Goal: Task Accomplishment & Management: Manage account settings

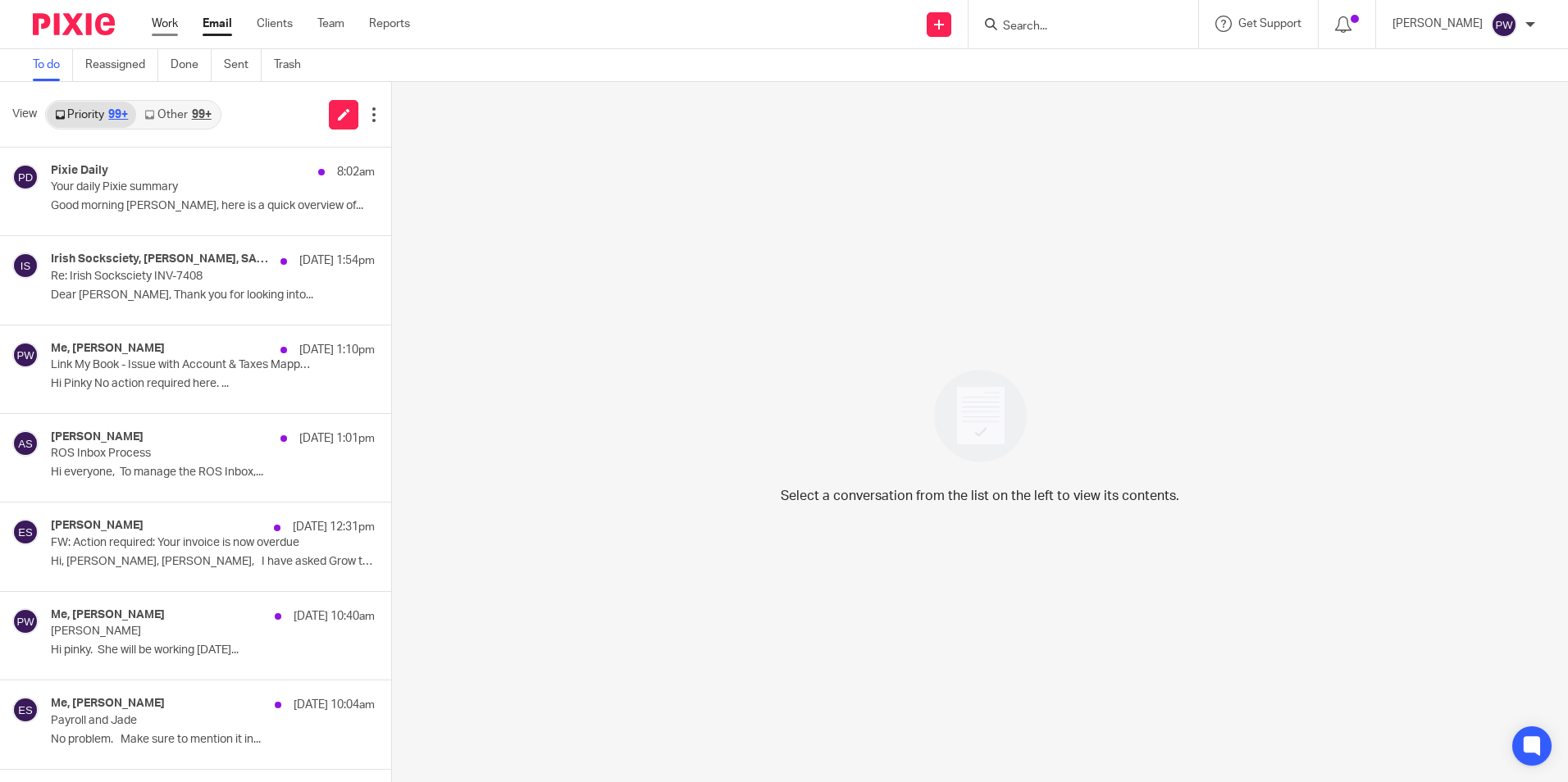
click at [168, 22] on link "Work" at bounding box center [165, 24] width 26 height 17
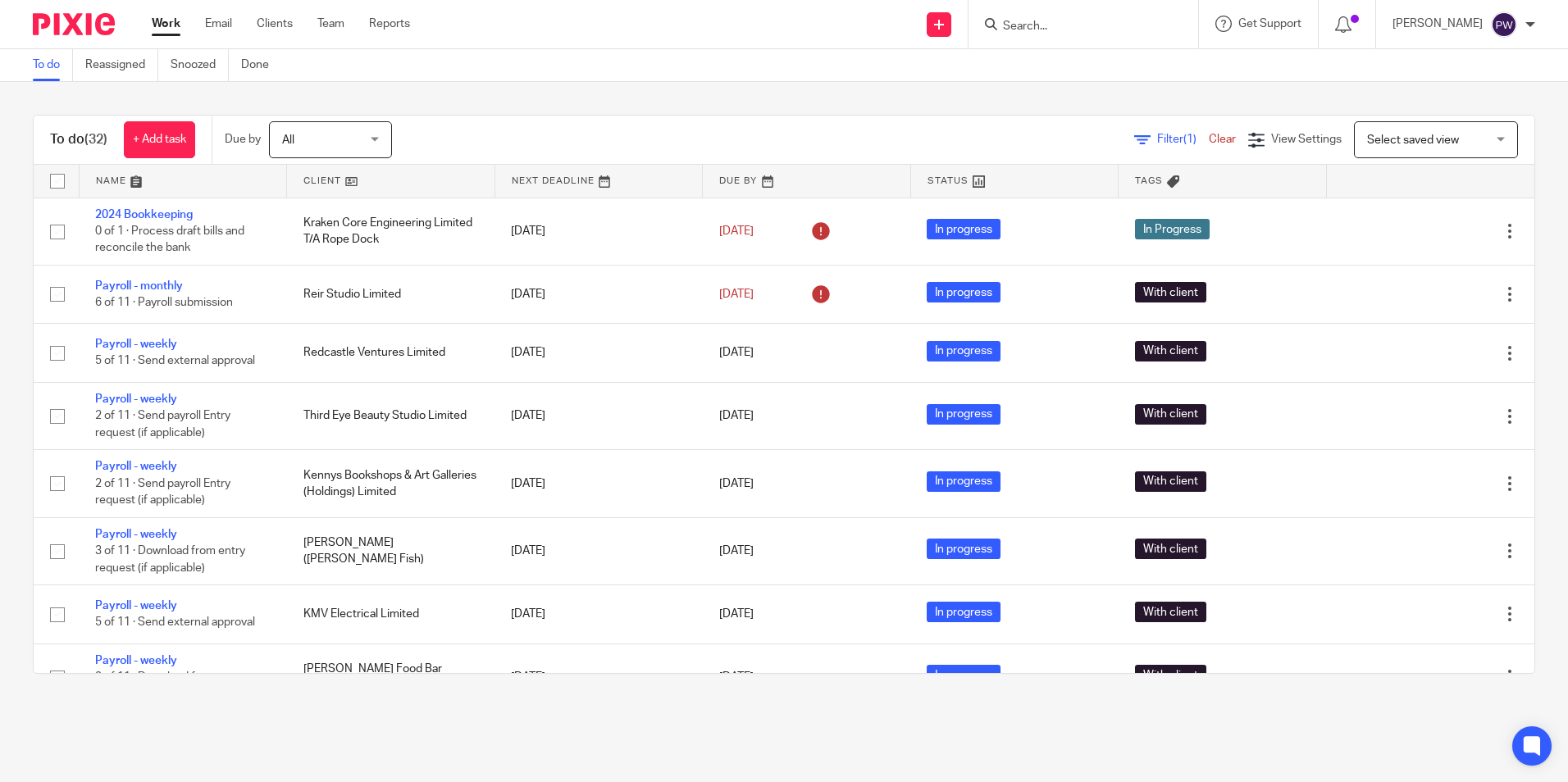
click at [1400, 147] on span "Select saved view" at bounding box center [1426, 139] width 120 height 34
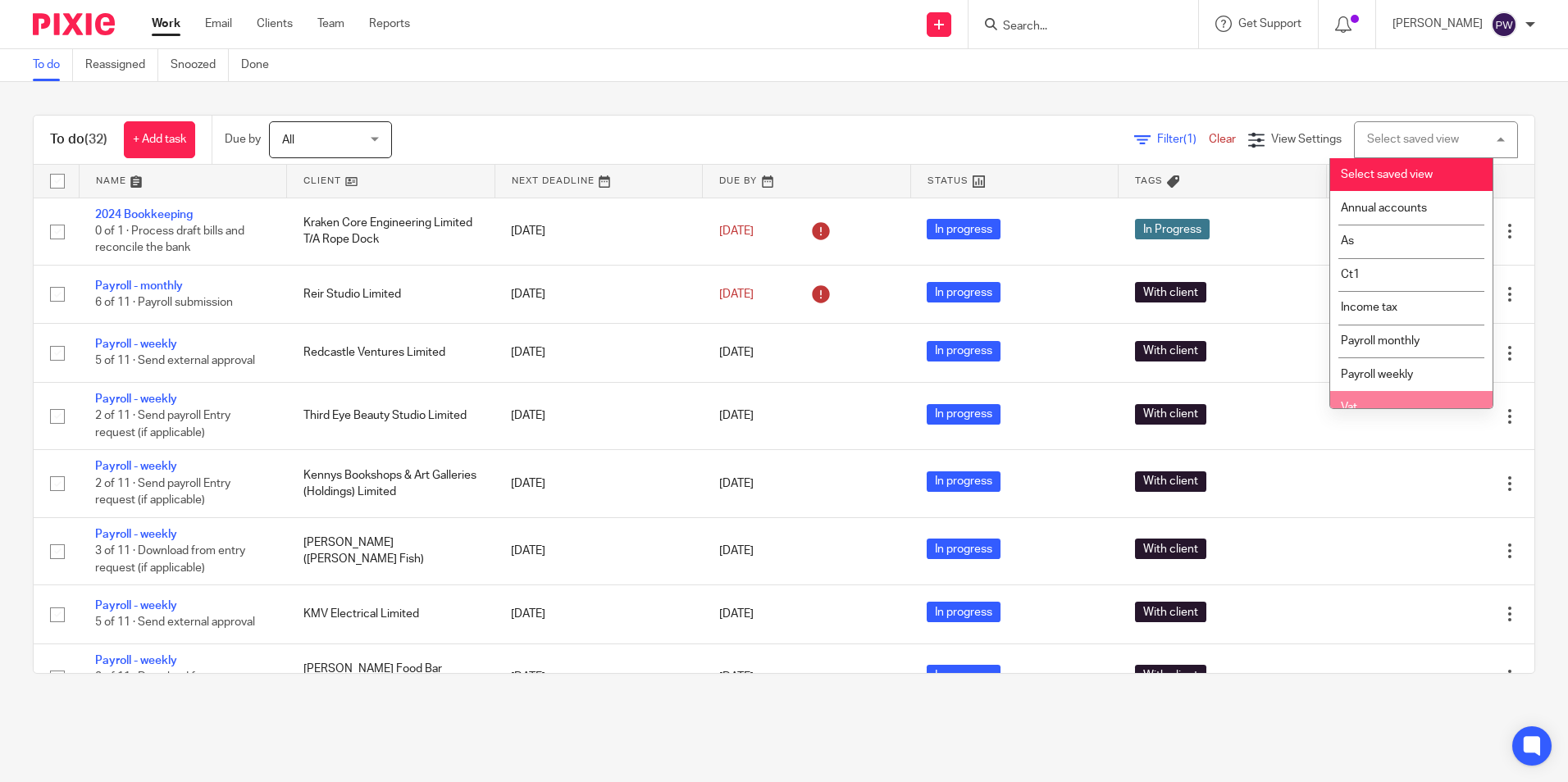
click at [1380, 395] on li "Vat" at bounding box center [1411, 408] width 162 height 34
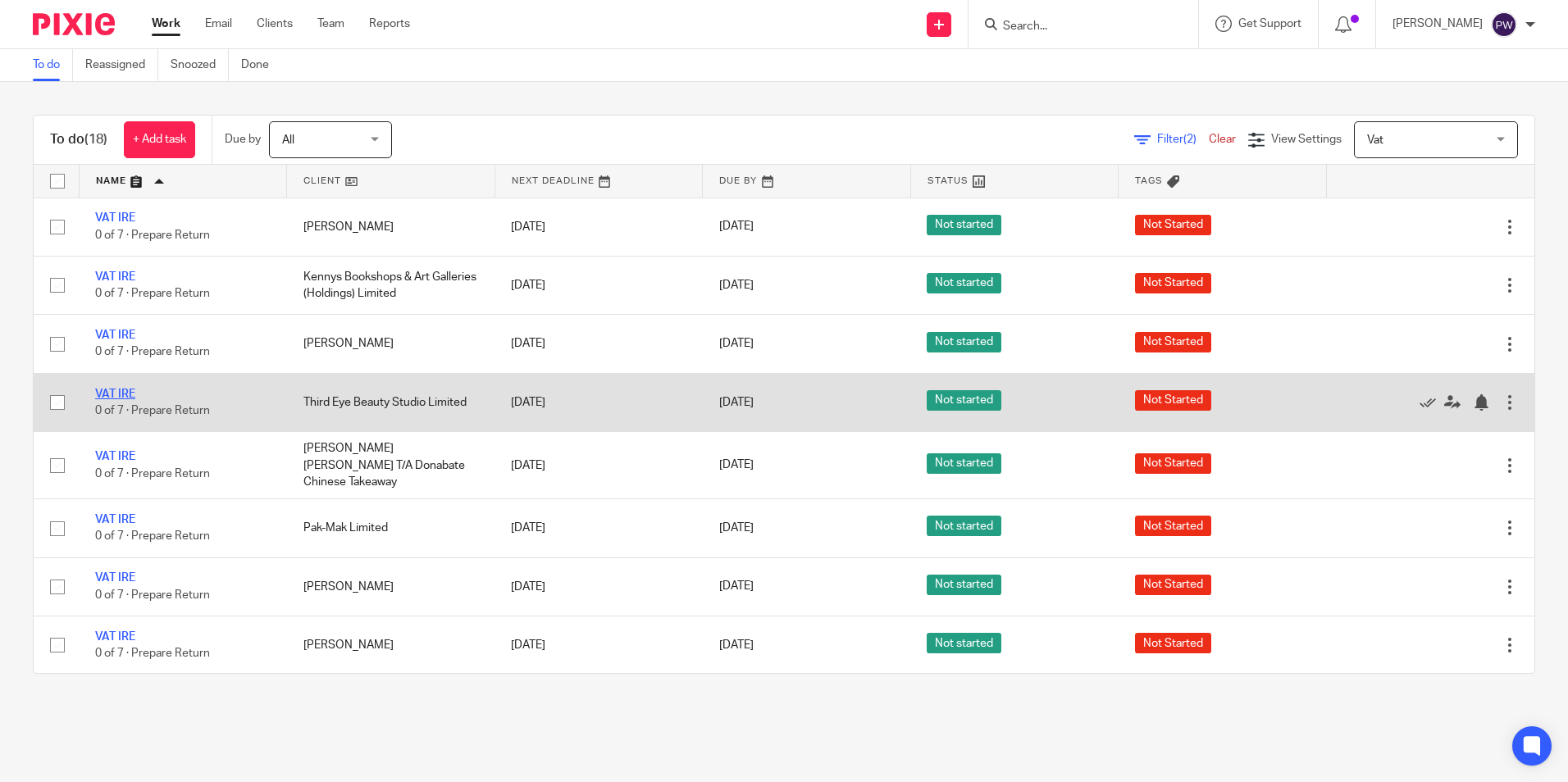
click at [118, 389] on link "VAT IRE" at bounding box center [115, 394] width 40 height 11
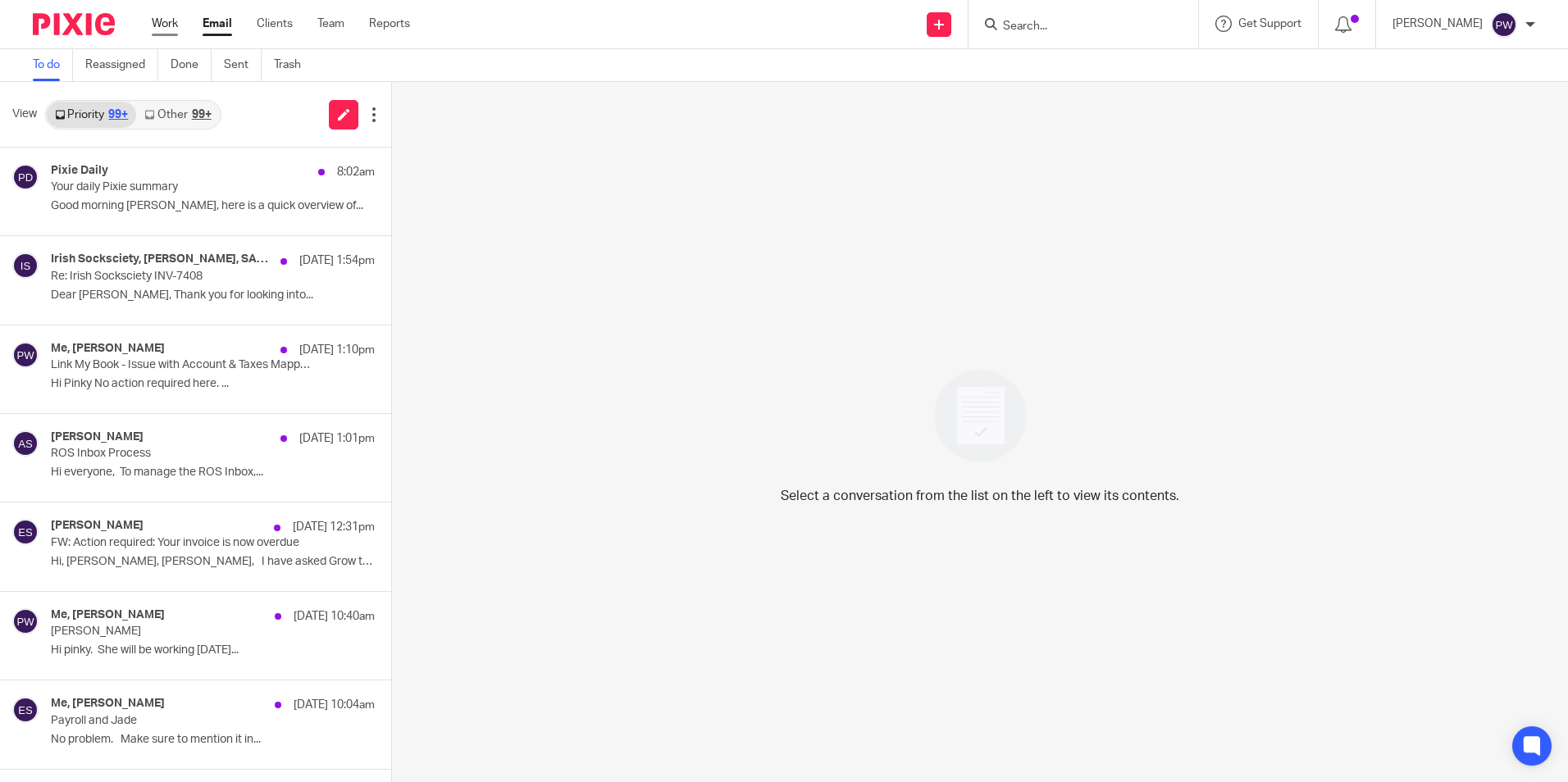
click at [172, 22] on link "Work" at bounding box center [165, 24] width 26 height 17
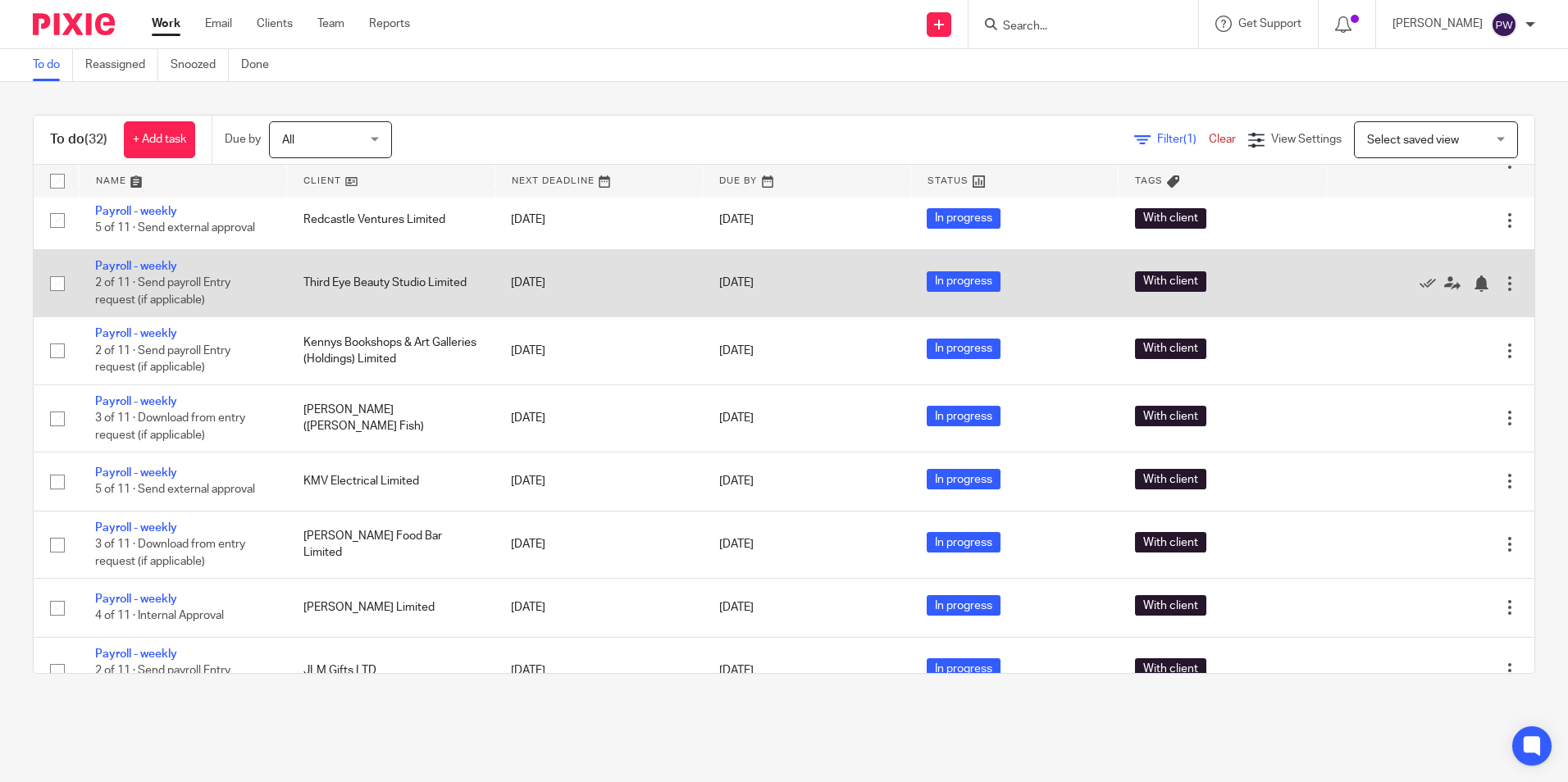
scroll to position [164, 0]
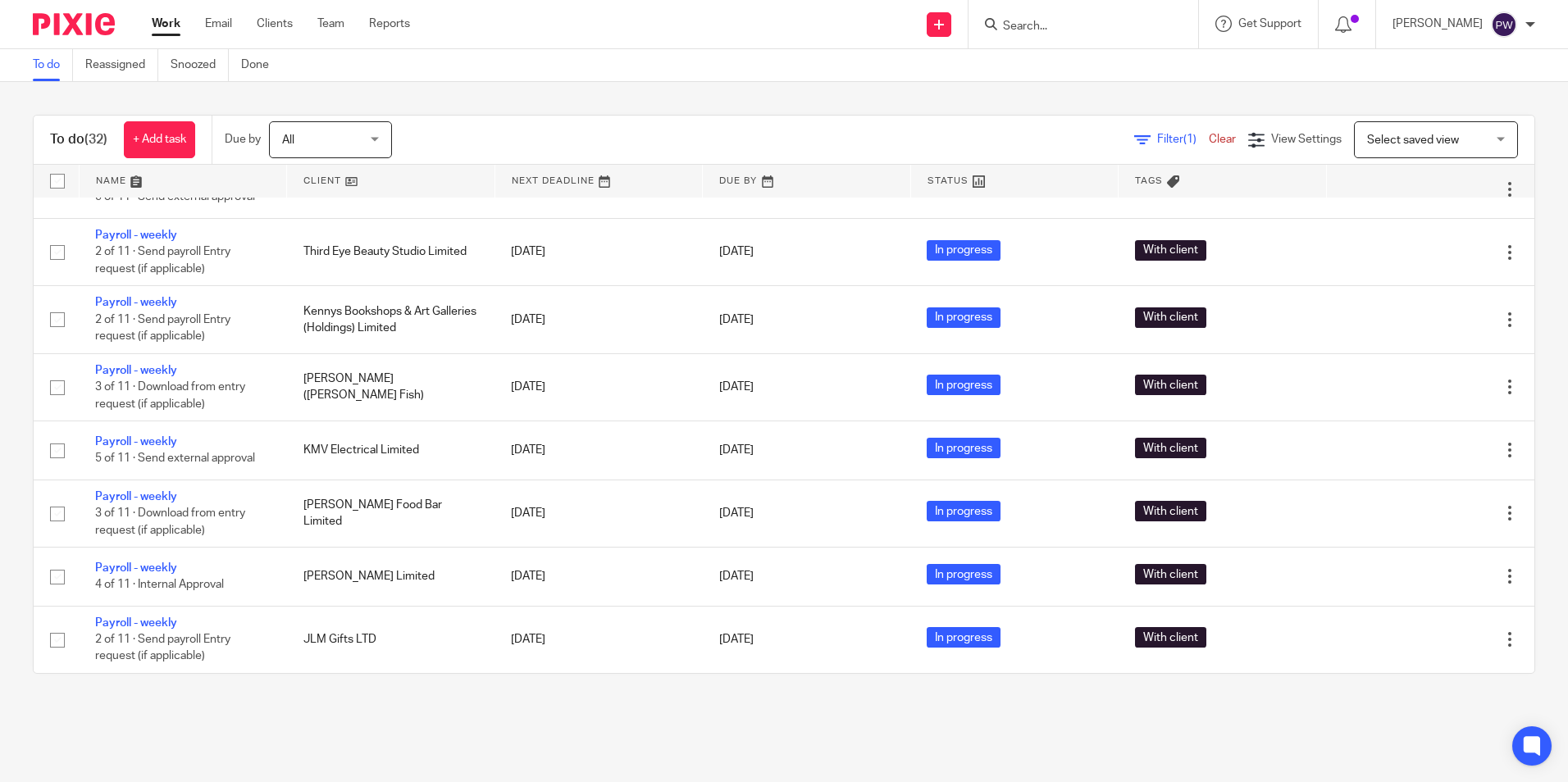
click at [1376, 141] on span "Select saved view" at bounding box center [1412, 140] width 92 height 11
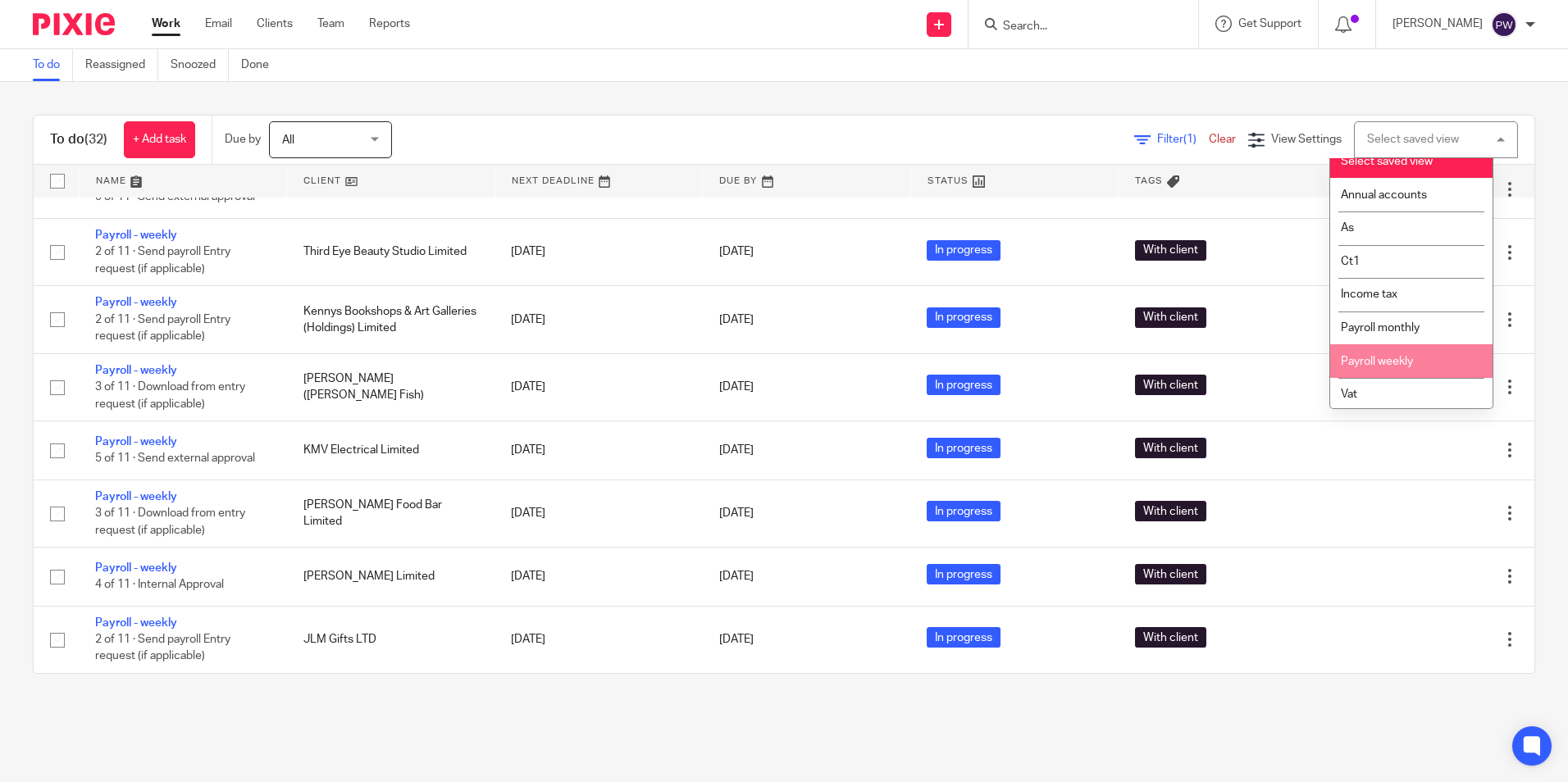
scroll to position [17, 0]
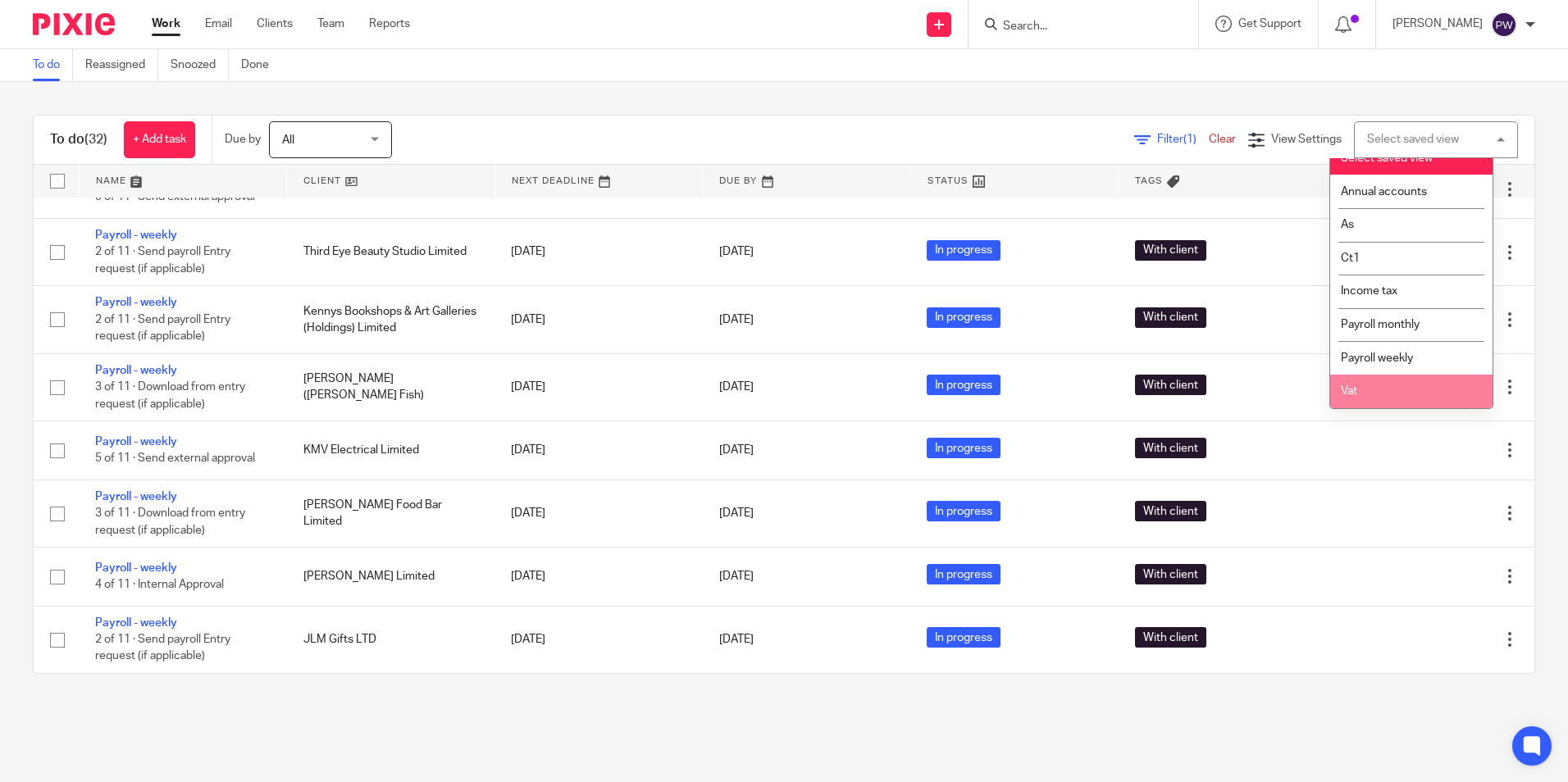
click at [1366, 385] on li "Vat" at bounding box center [1411, 391] width 162 height 34
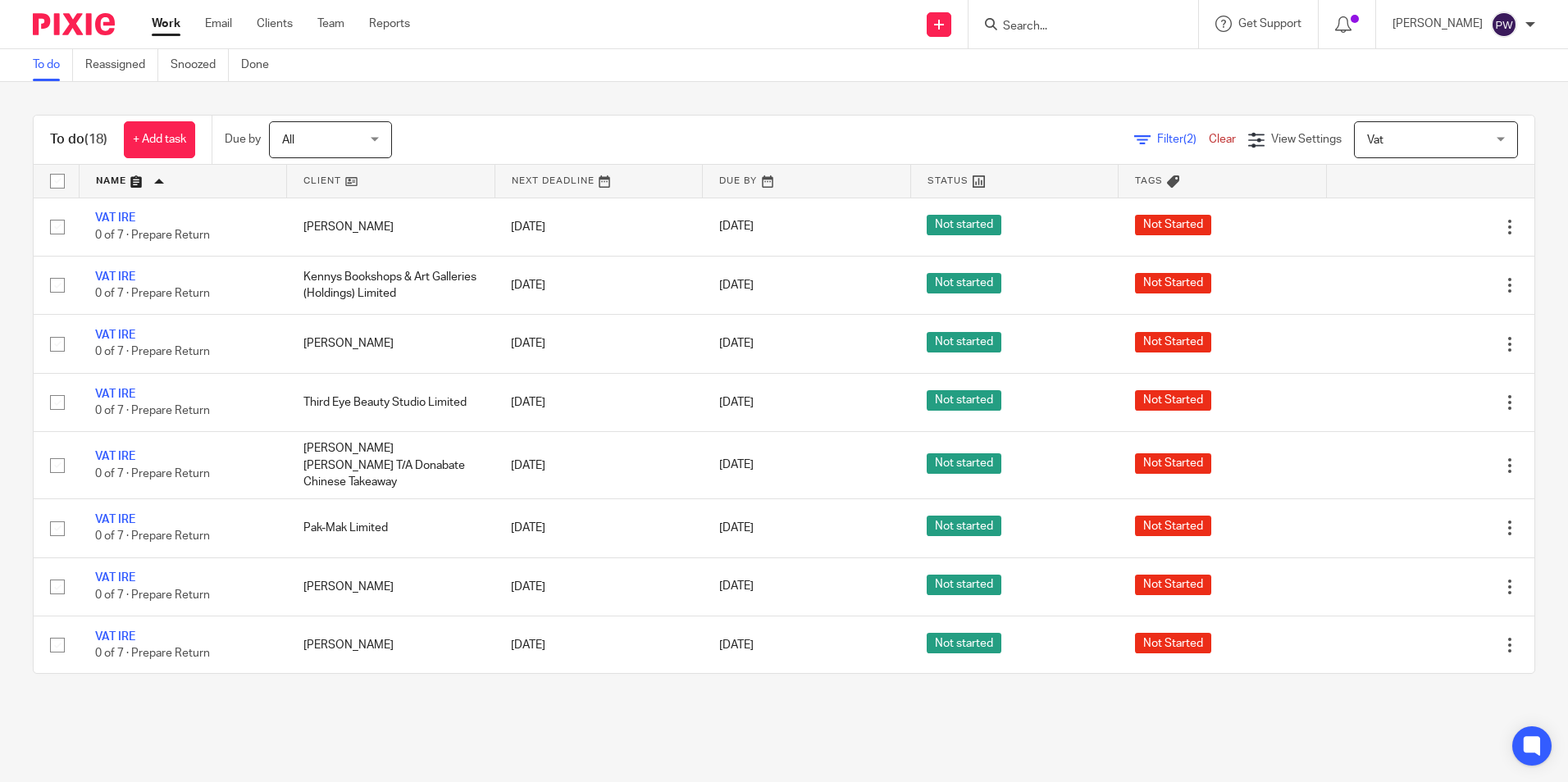
click at [320, 175] on link at bounding box center [391, 182] width 208 height 33
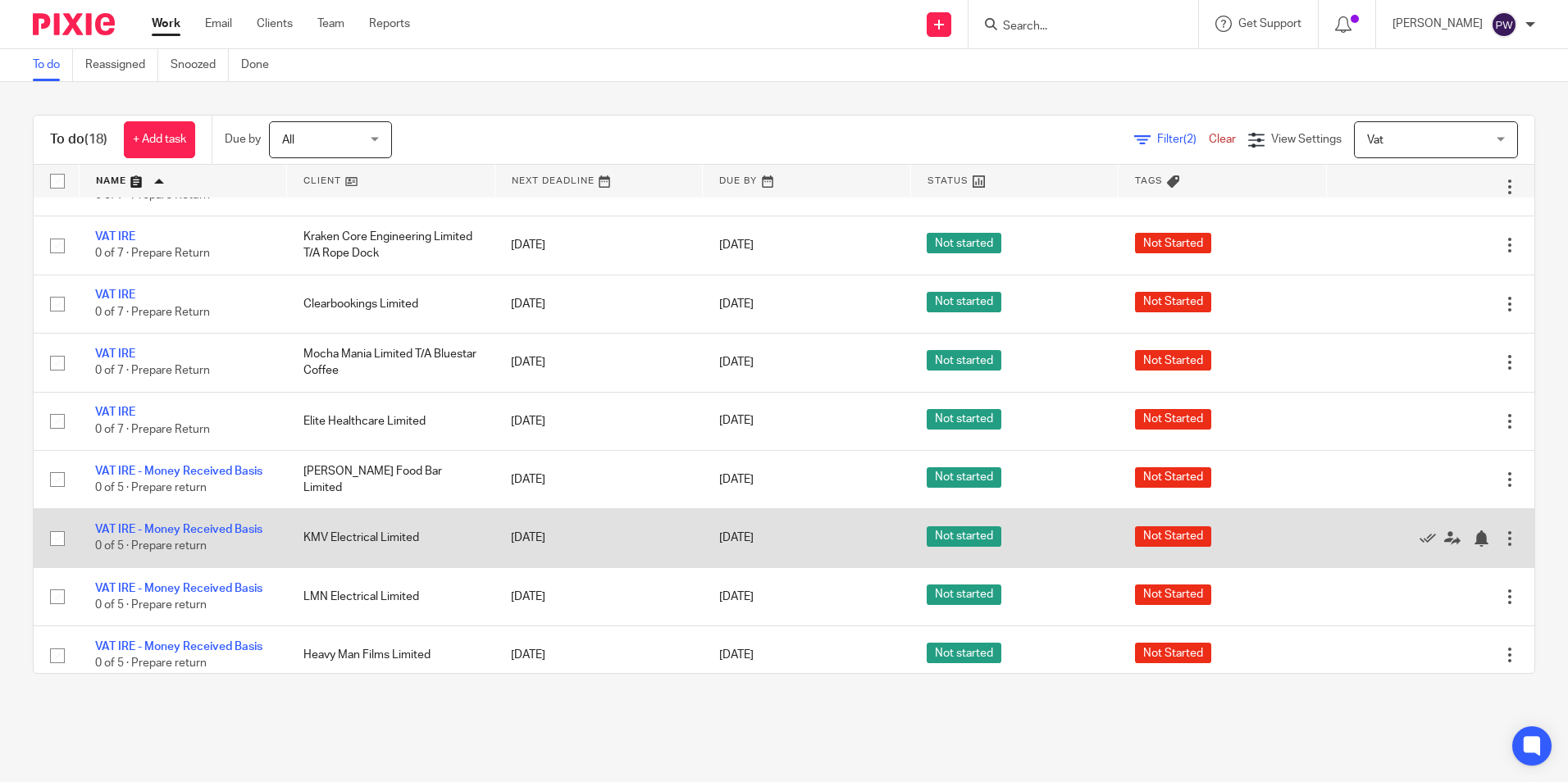
scroll to position [578, 0]
